Goal: Task Accomplishment & Management: Complete application form

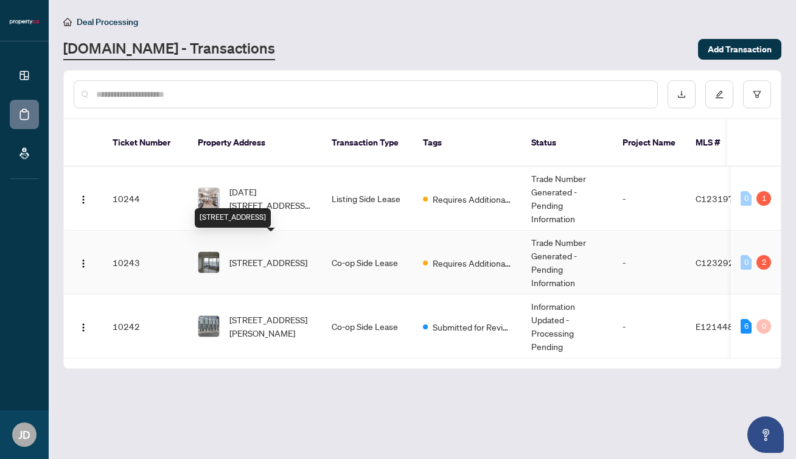
click at [272, 255] on span "[STREET_ADDRESS]" at bounding box center [268, 261] width 78 height 13
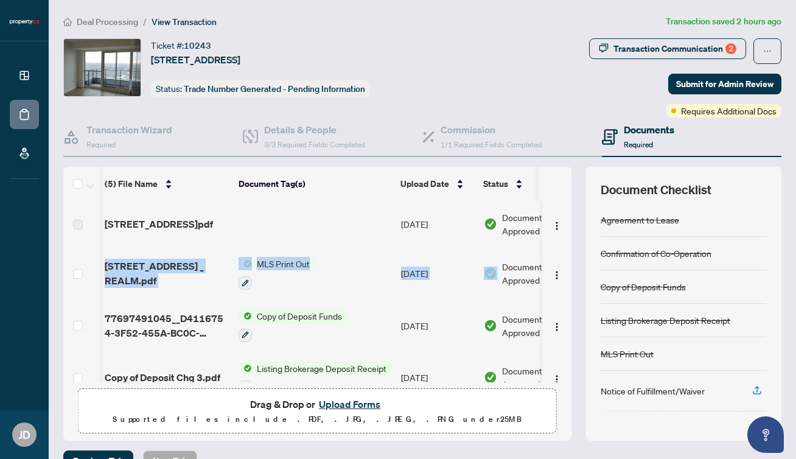
scroll to position [0, 52]
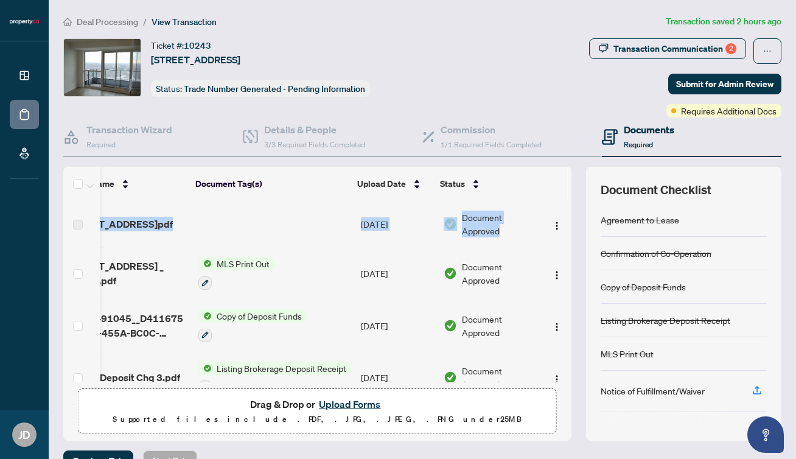
drag, startPoint x: 561, startPoint y: 234, endPoint x: 559, endPoint y: 324, distance: 89.4
click at [559, 324] on div "[STREET_ADDRESS] - Invoice.pdf [DATE] Document Approved [STREET_ADDRESS] _ REAL…" at bounding box center [317, 291] width 508 height 181
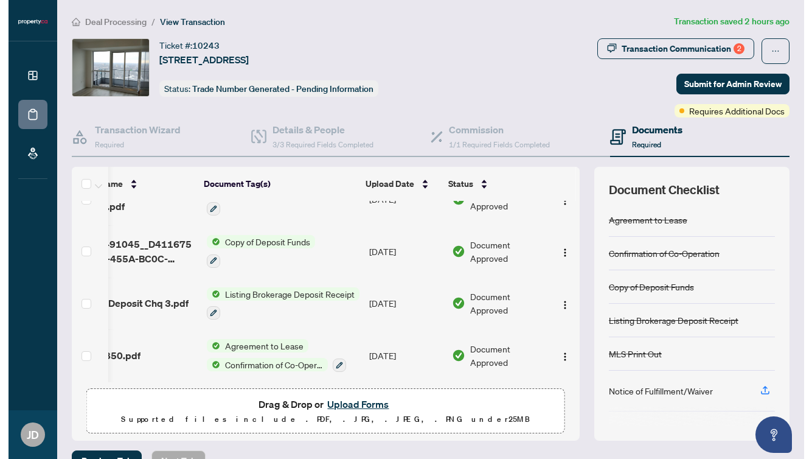
scroll to position [0, 0]
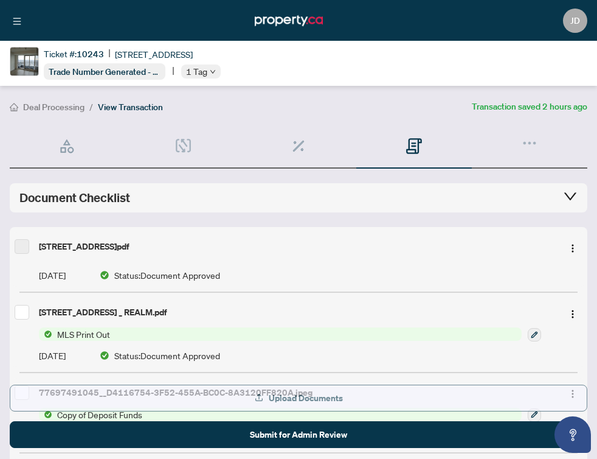
click at [352, 395] on button "Upload Documents" at bounding box center [299, 397] width 578 height 27
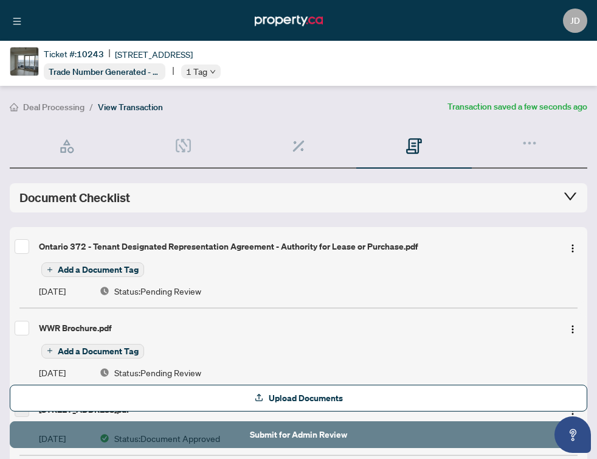
click at [302, 435] on span "Submit for Admin Review" at bounding box center [298, 434] width 97 height 19
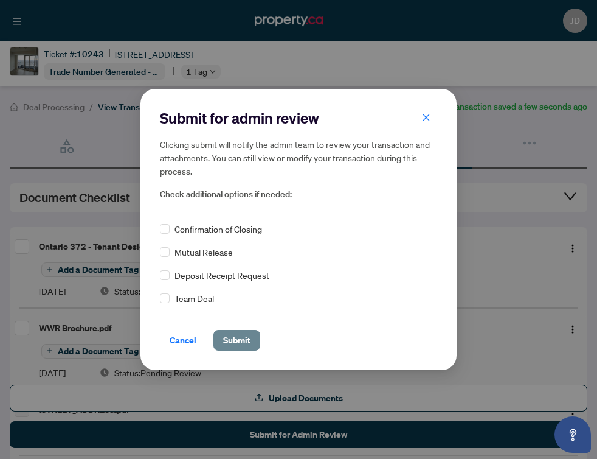
click at [246, 338] on span "Submit" at bounding box center [236, 339] width 27 height 19
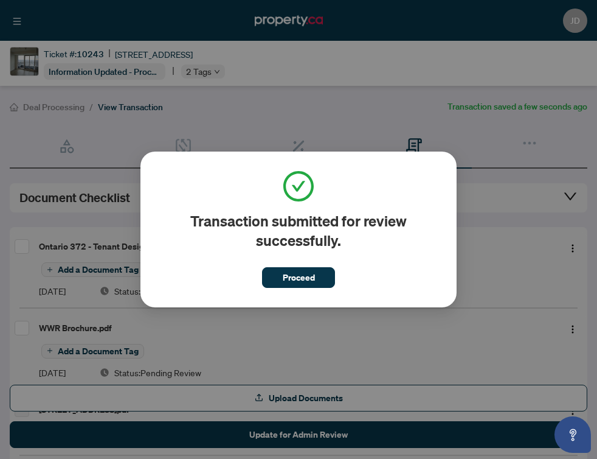
click at [296, 279] on span "Proceed" at bounding box center [299, 277] width 32 height 19
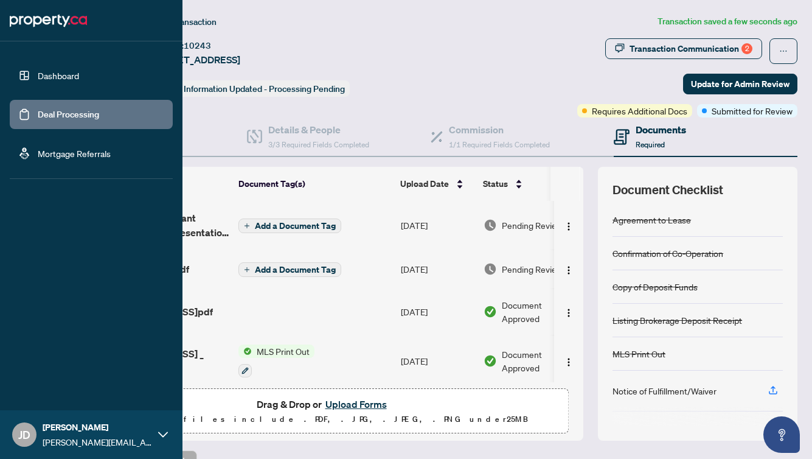
click at [38, 77] on link "Dashboard" at bounding box center [58, 75] width 41 height 11
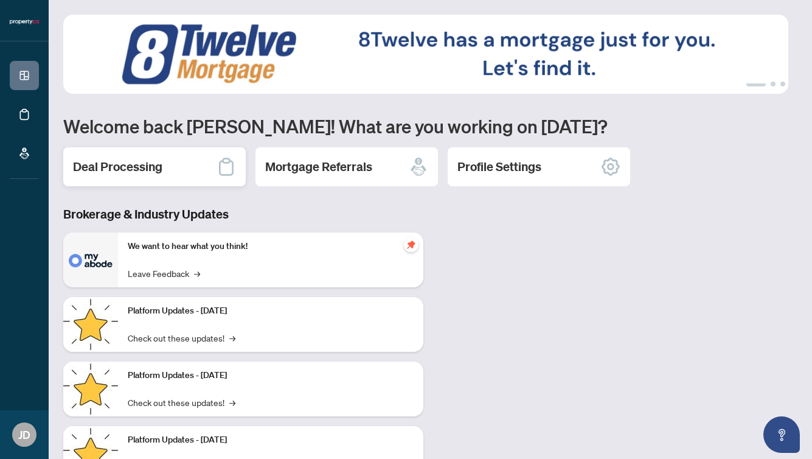
click at [200, 162] on div "Deal Processing" at bounding box center [154, 166] width 182 height 39
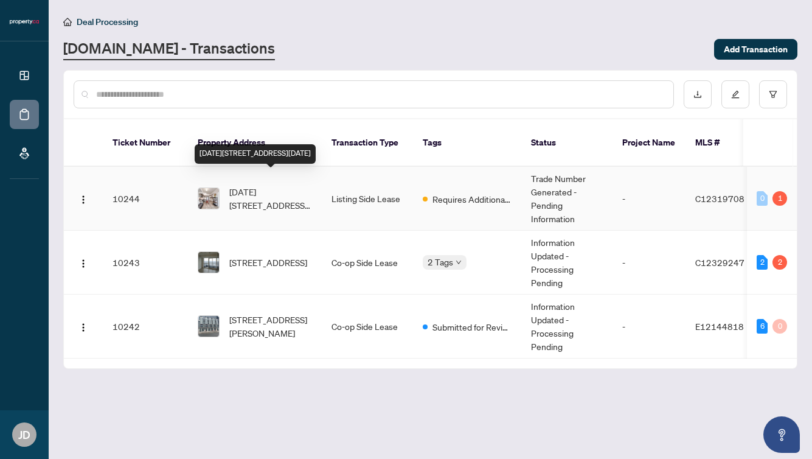
click at [278, 185] on span "[DATE][STREET_ADDRESS][DATE]" at bounding box center [270, 198] width 83 height 27
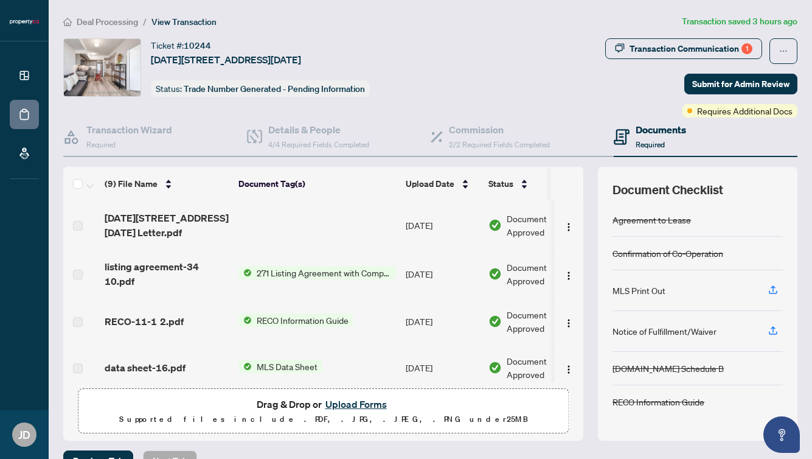
click at [347, 402] on button "Upload Forms" at bounding box center [356, 404] width 69 height 16
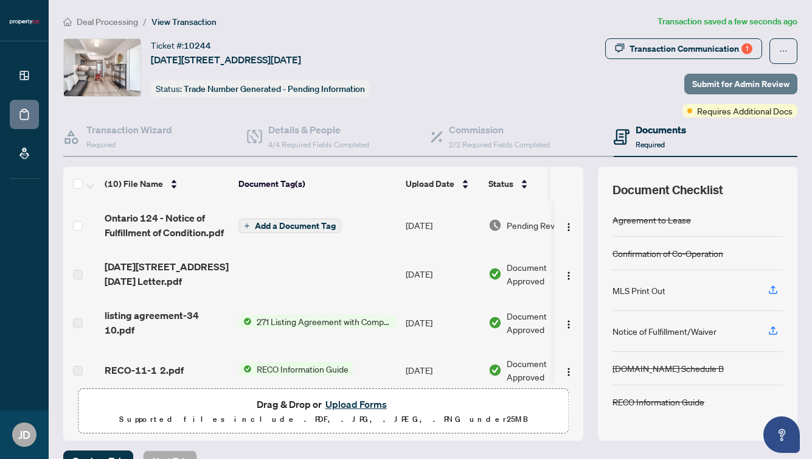
click at [745, 83] on span "Submit for Admin Review" at bounding box center [740, 83] width 97 height 19
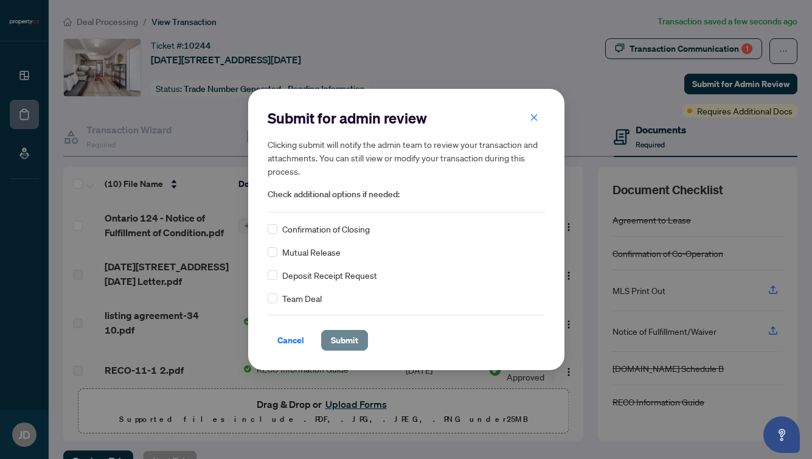
click at [353, 342] on span "Submit" at bounding box center [344, 339] width 27 height 19
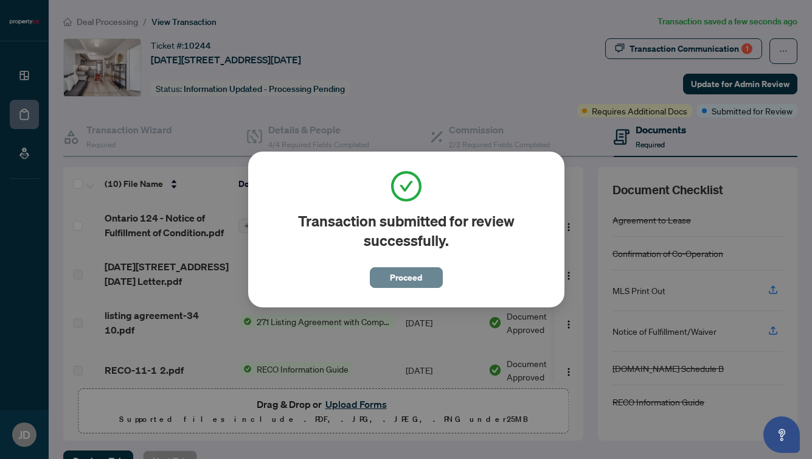
click at [401, 277] on span "Proceed" at bounding box center [406, 277] width 32 height 19
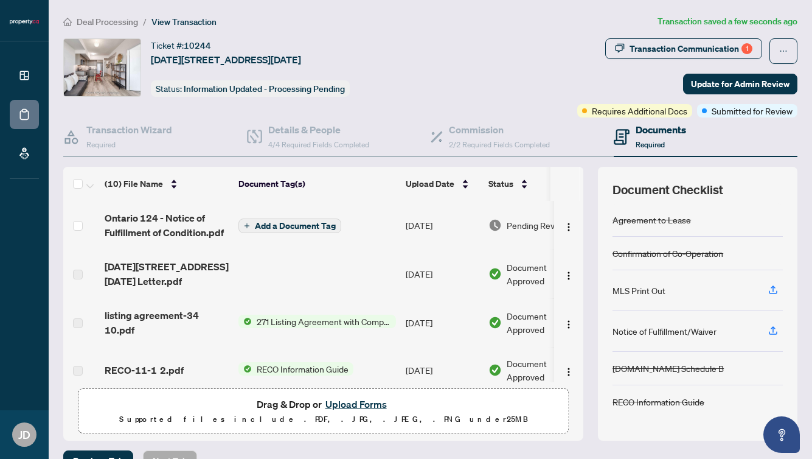
click at [369, 400] on button "Upload Forms" at bounding box center [356, 404] width 69 height 16
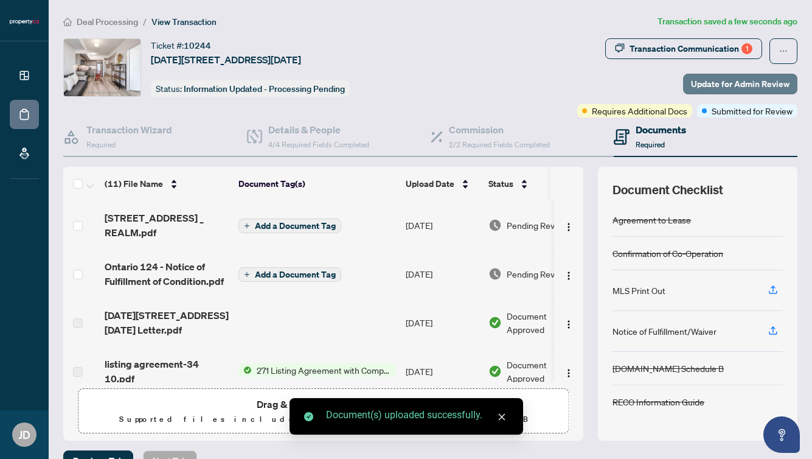
click at [726, 88] on span "Update for Admin Review" at bounding box center [740, 83] width 99 height 19
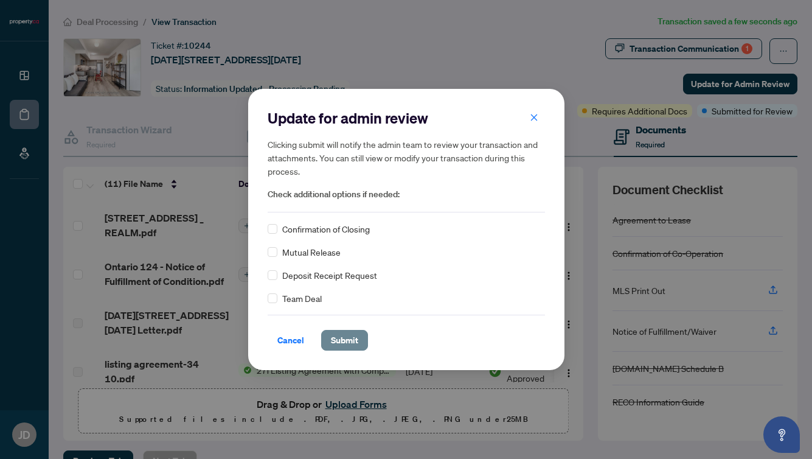
click at [349, 336] on span "Submit" at bounding box center [344, 339] width 27 height 19
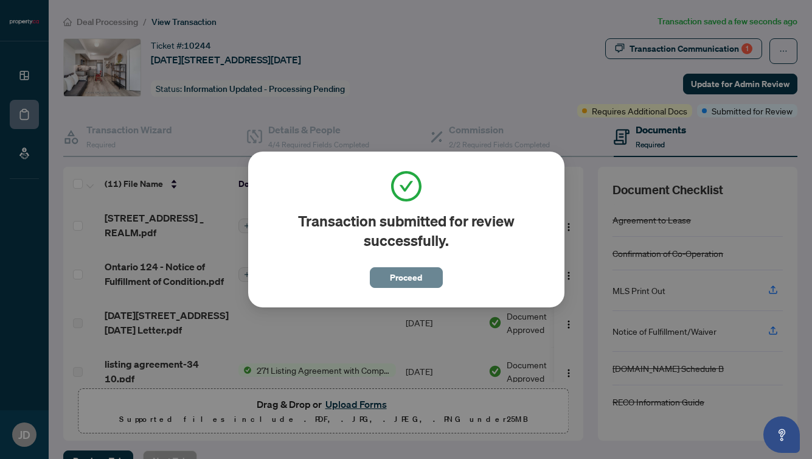
click at [406, 280] on span "Proceed" at bounding box center [406, 277] width 32 height 19
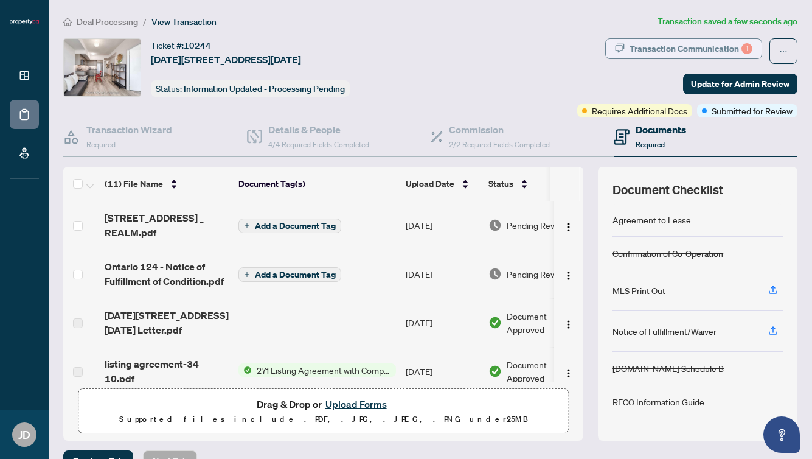
click at [658, 46] on div "Transaction Communication 1" at bounding box center [691, 48] width 123 height 19
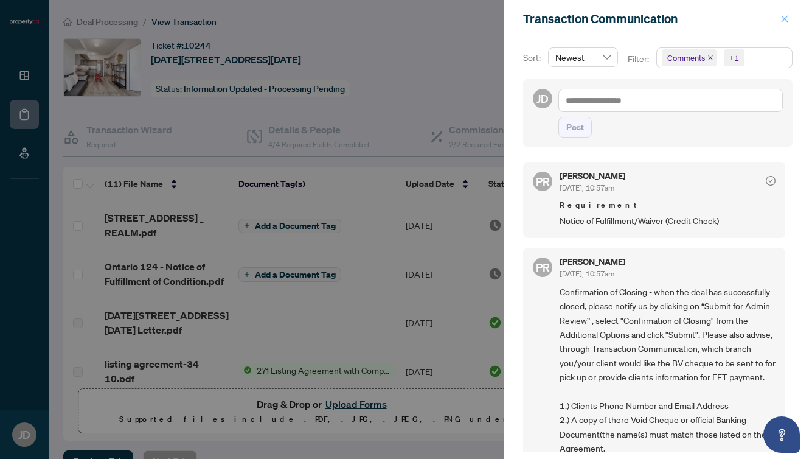
click at [783, 18] on icon "close" at bounding box center [785, 18] width 7 height 7
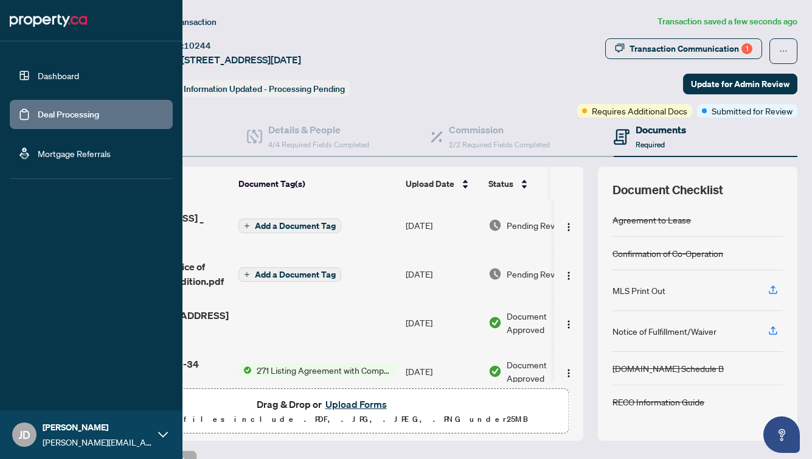
click at [38, 71] on link "Dashboard" at bounding box center [58, 75] width 41 height 11
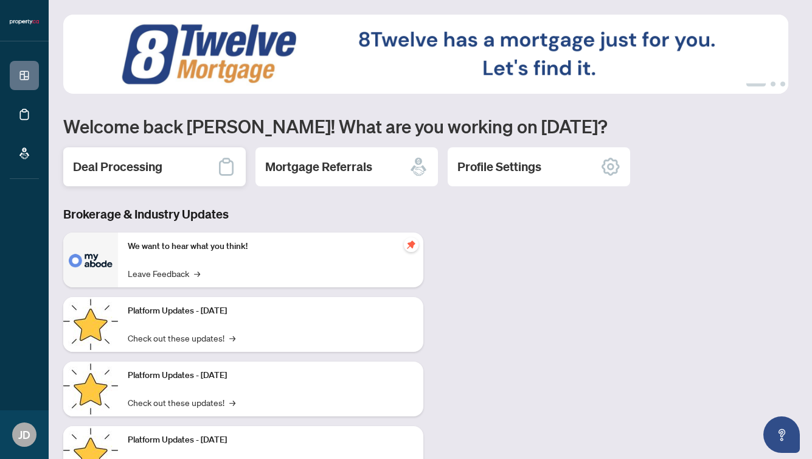
click at [206, 167] on div "Deal Processing" at bounding box center [154, 166] width 182 height 39
